Goal: Check status

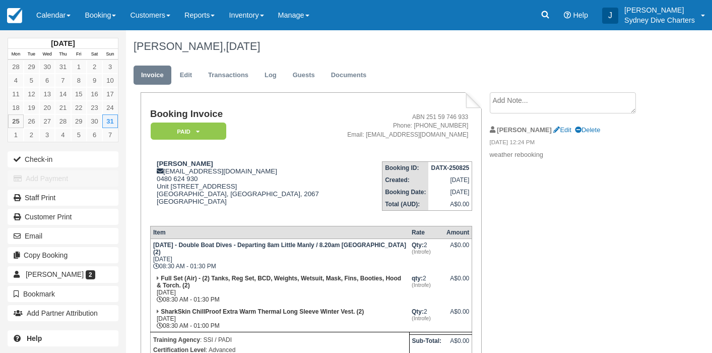
click at [62, 19] on link "Calendar" at bounding box center [53, 15] width 48 height 30
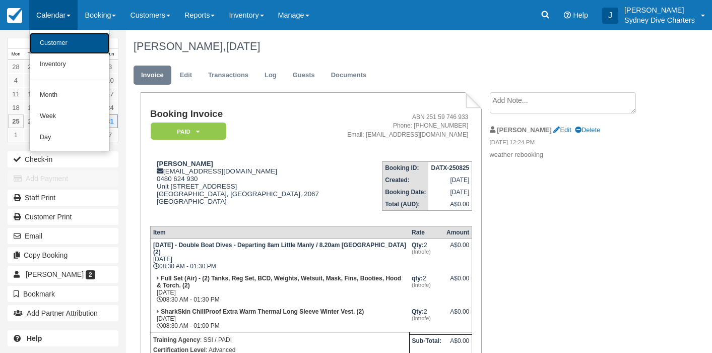
click at [57, 36] on link "Customer" at bounding box center [70, 43] width 80 height 21
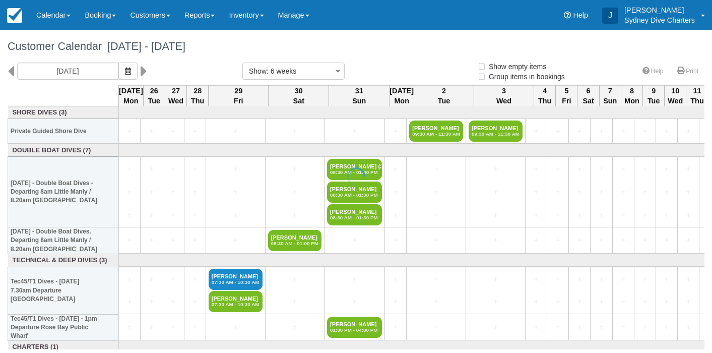
select select
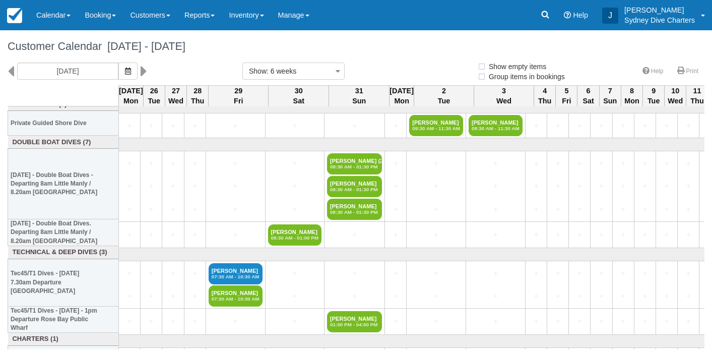
scroll to position [9, 0]
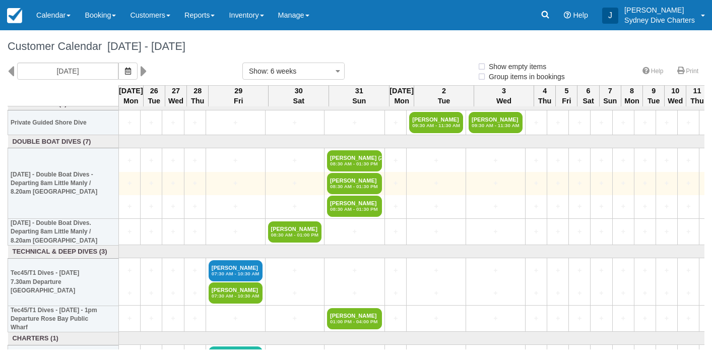
select select
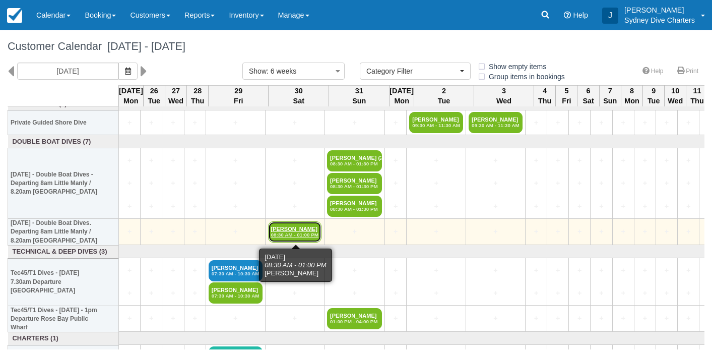
click at [310, 232] on em "08:30 AM - 01:00 PM" at bounding box center [295, 235] width 48 height 6
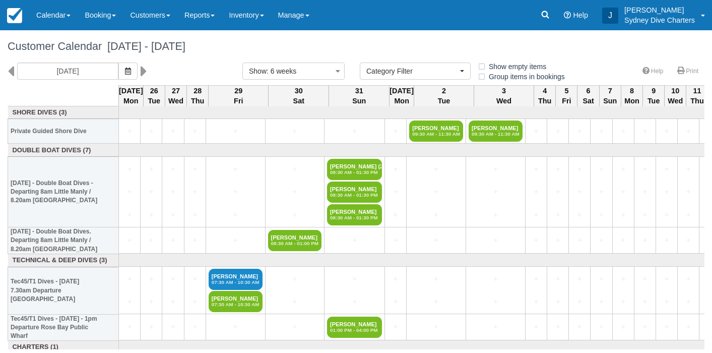
select select
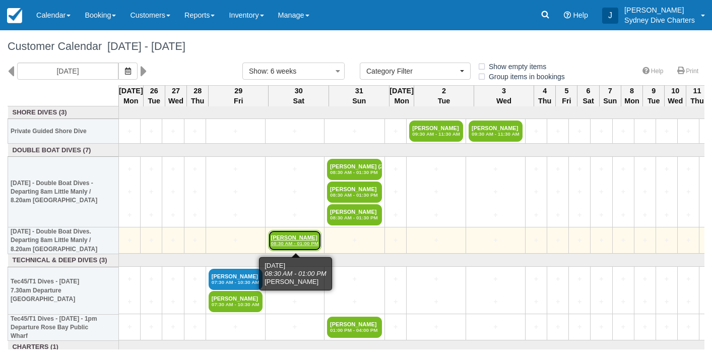
click at [300, 233] on link "Sarah Dickson-Hoyle 08:30 AM - 01:00 PM" at bounding box center [295, 240] width 54 height 21
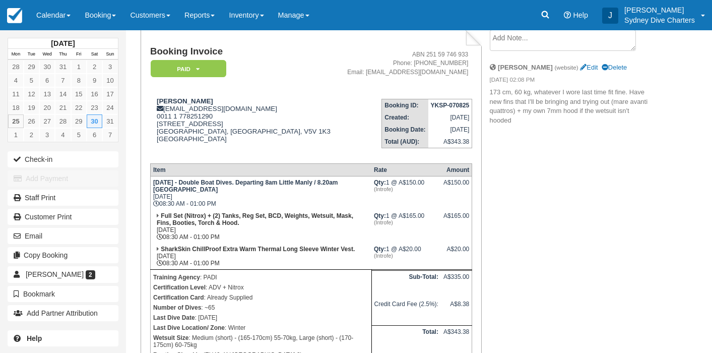
scroll to position [69, 0]
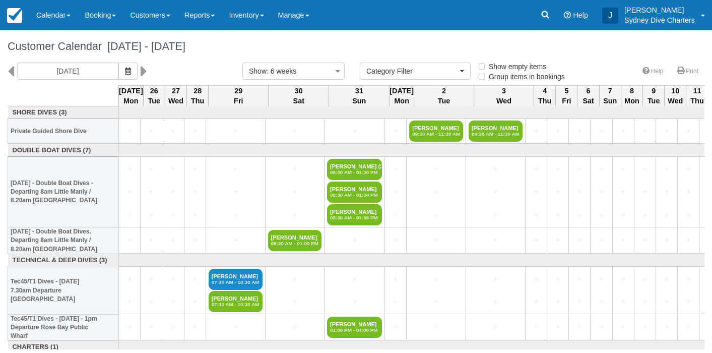
select select
